Goal: Task Accomplishment & Management: Use online tool/utility

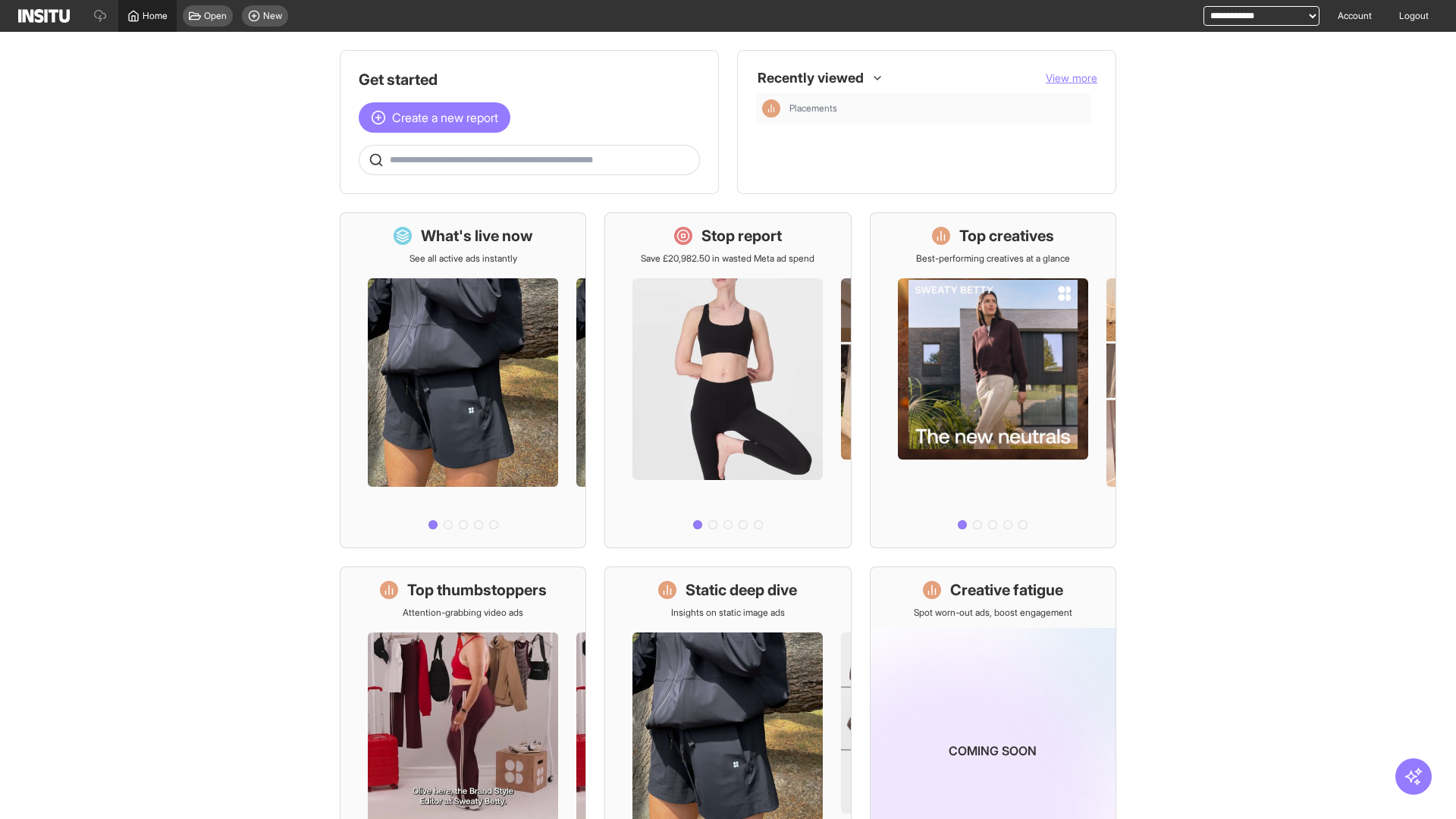
click at [147, 16] on span "Home" at bounding box center [155, 16] width 25 height 12
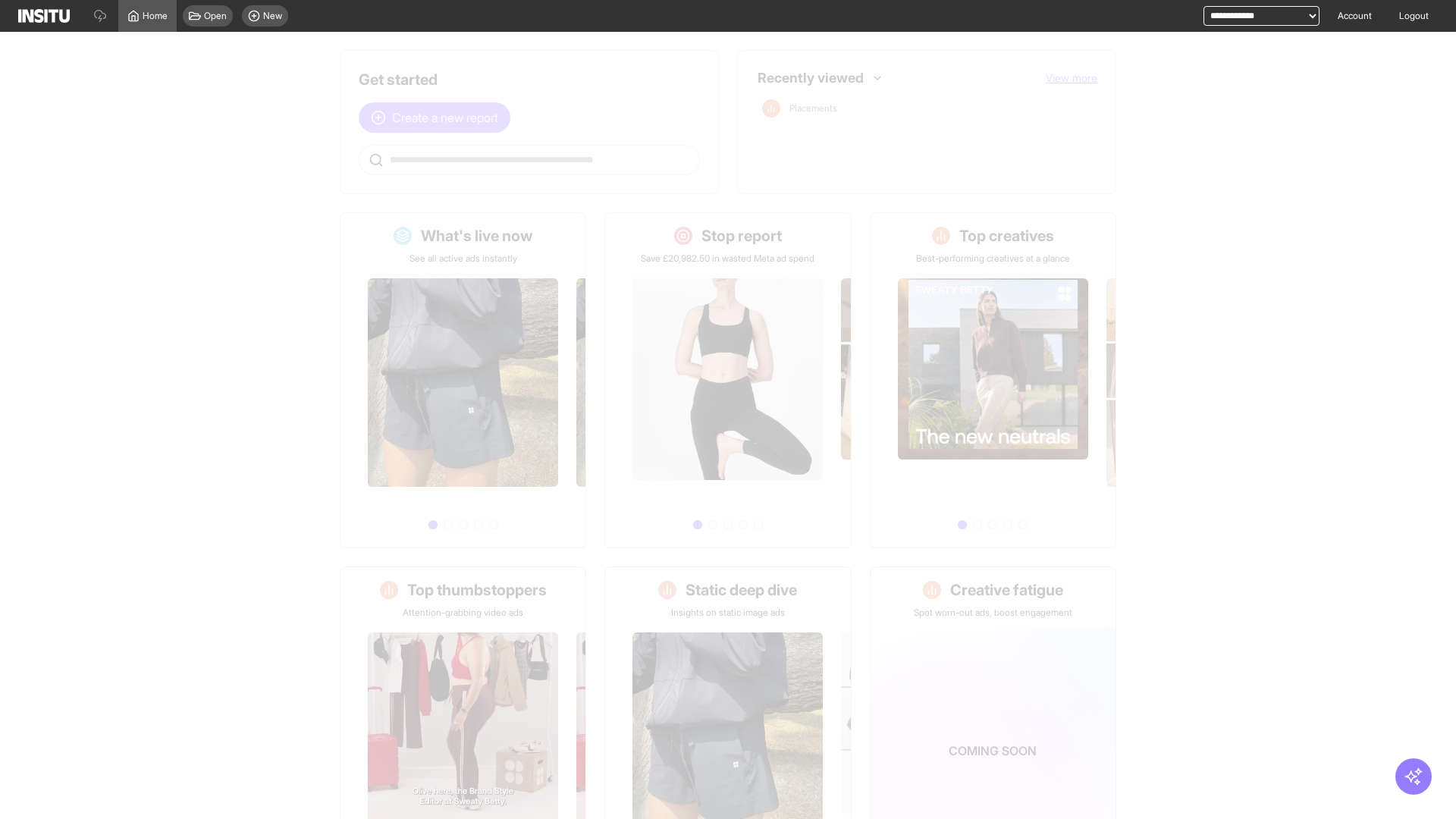
click at [439, 117] on span "Create a new report" at bounding box center [445, 118] width 106 height 18
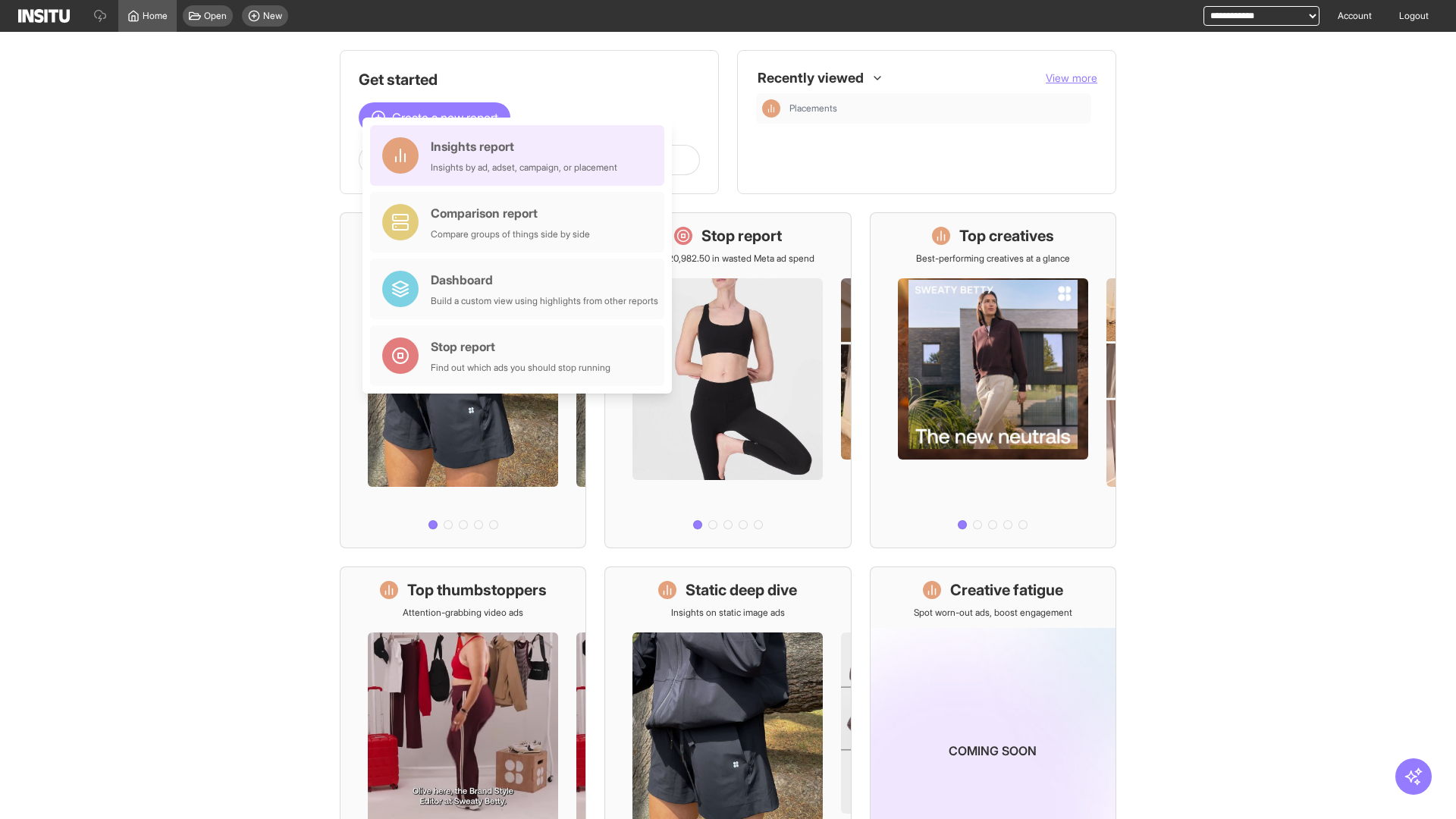
click at [521, 156] on div "Insights report Insights by ad, adset, campaign, or placement" at bounding box center [523, 155] width 187 height 36
